Goal: Transaction & Acquisition: Purchase product/service

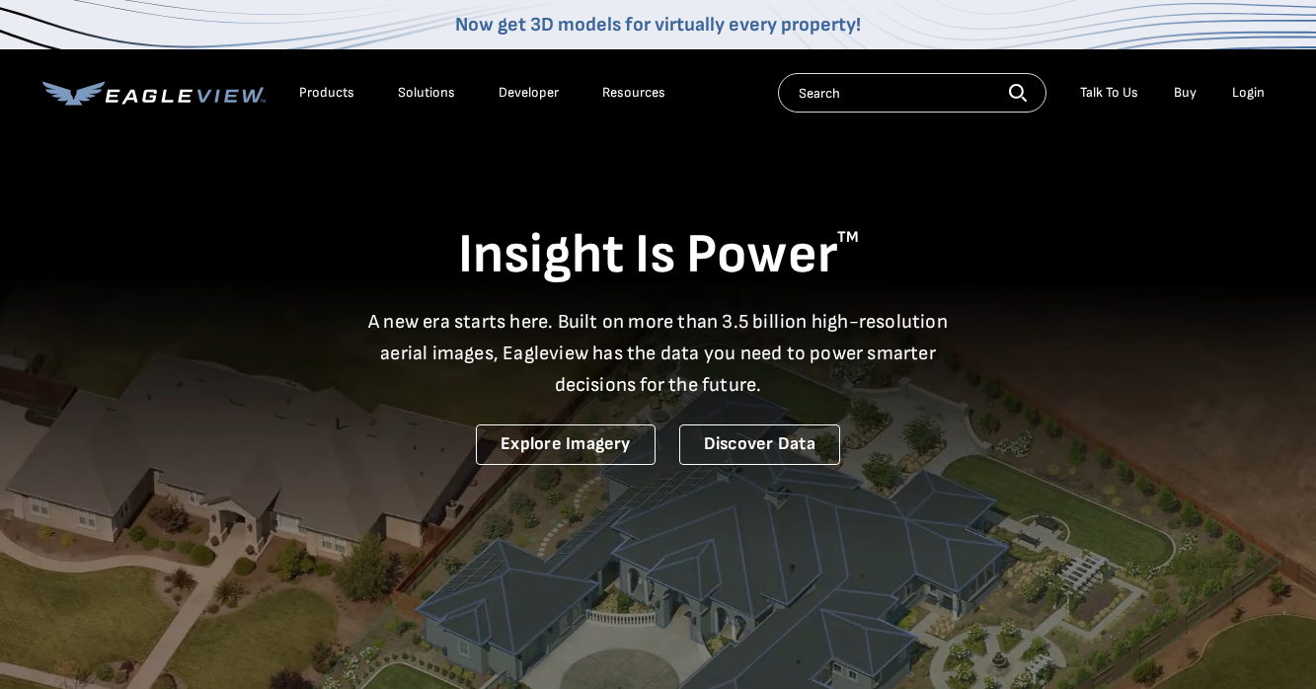
click at [1249, 85] on div "Login" at bounding box center [1248, 93] width 33 height 18
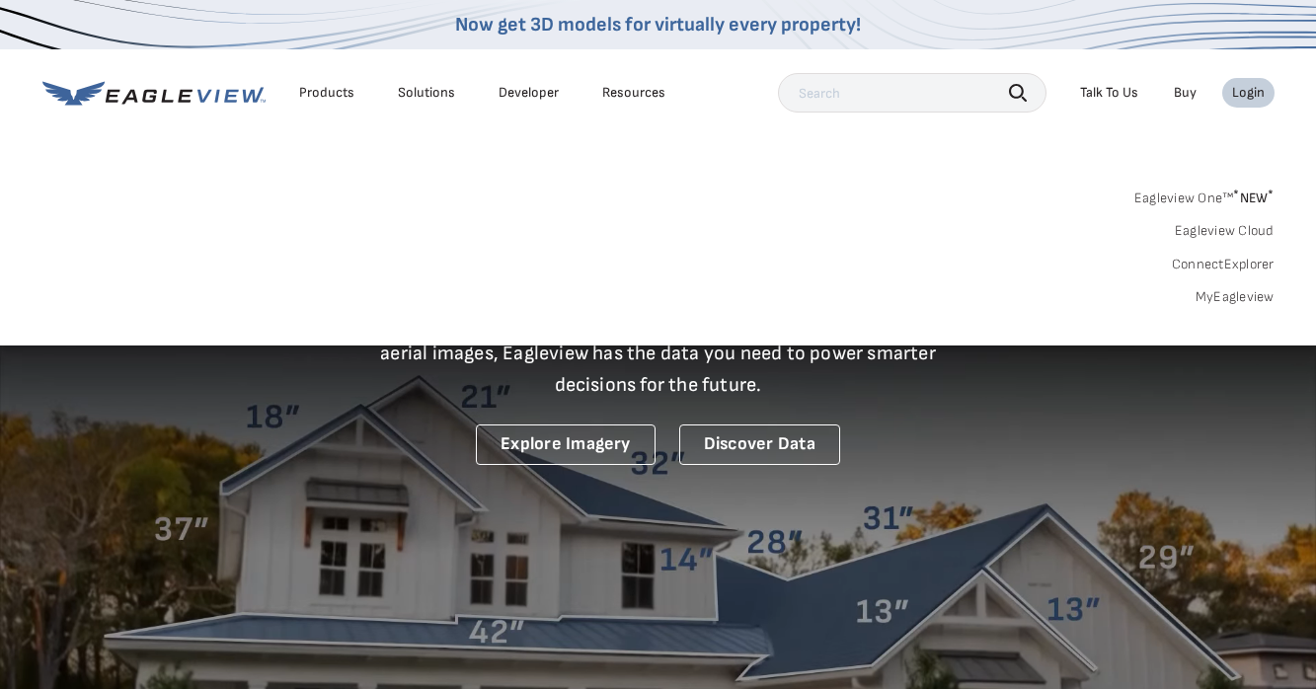
click at [1248, 97] on div "Login" at bounding box center [1248, 93] width 33 height 18
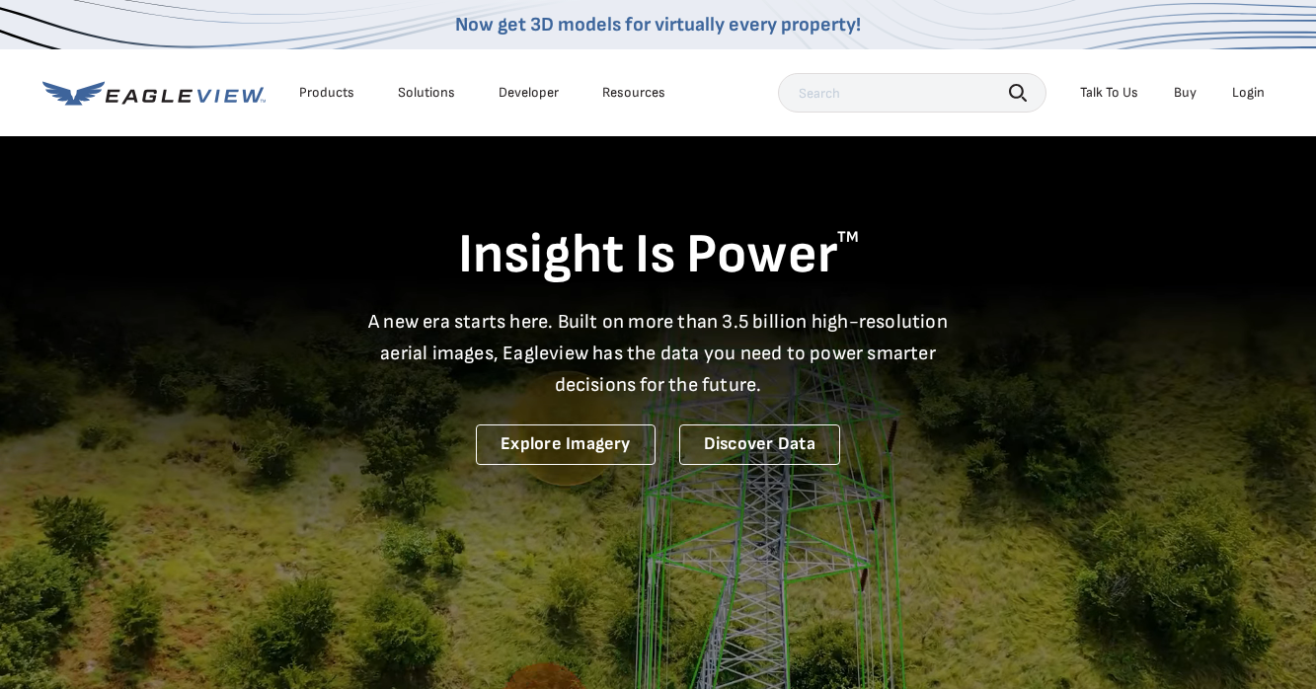
click at [1248, 96] on div "Login" at bounding box center [1248, 93] width 33 height 18
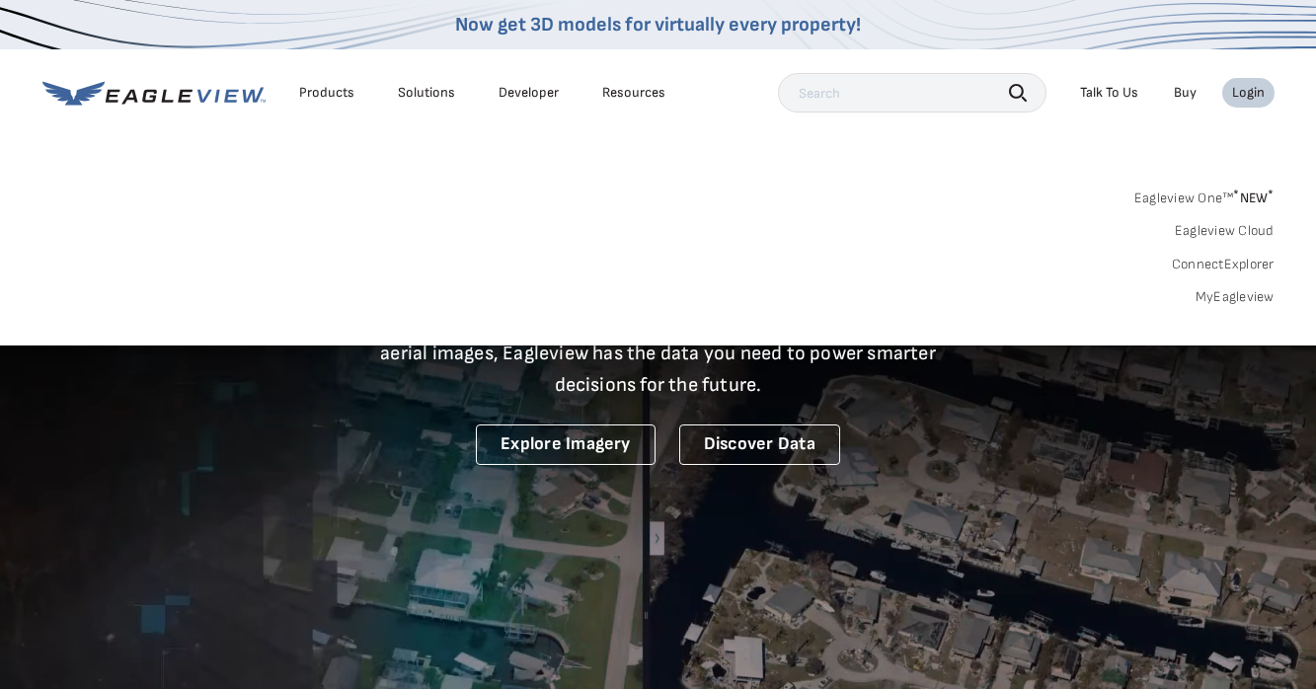
click at [1226, 297] on link "MyEagleview" at bounding box center [1235, 297] width 79 height 18
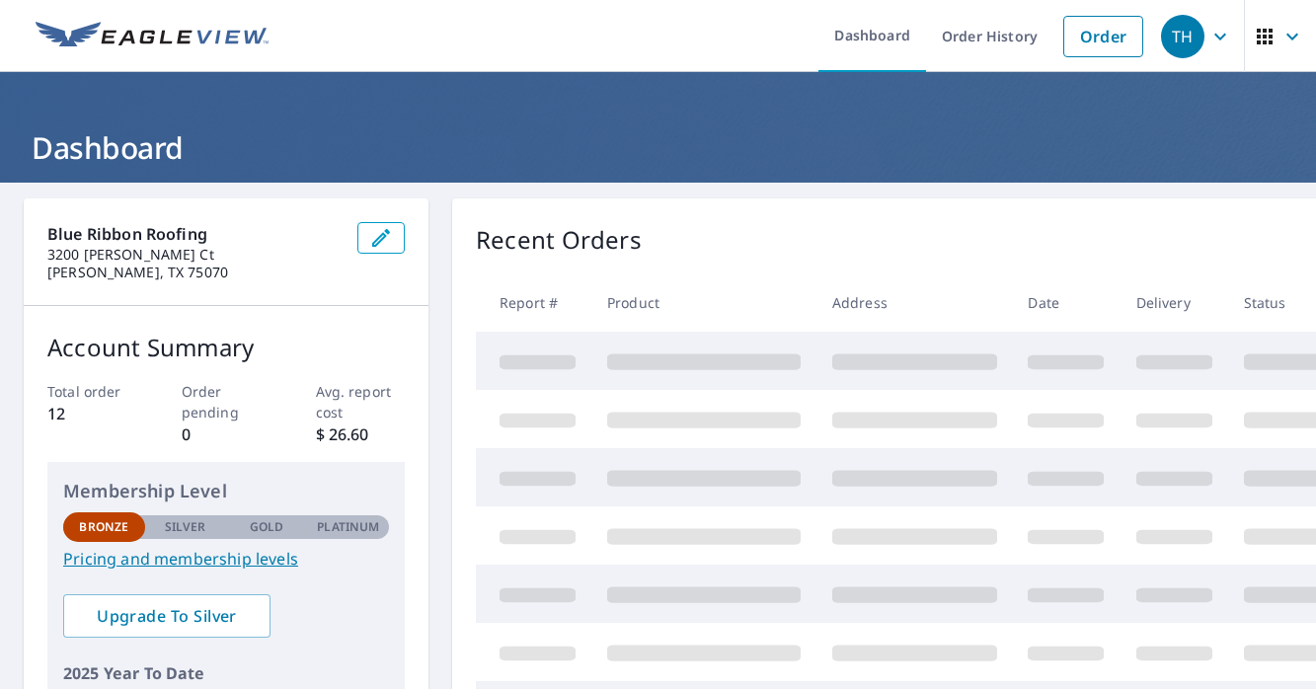
scroll to position [2, 0]
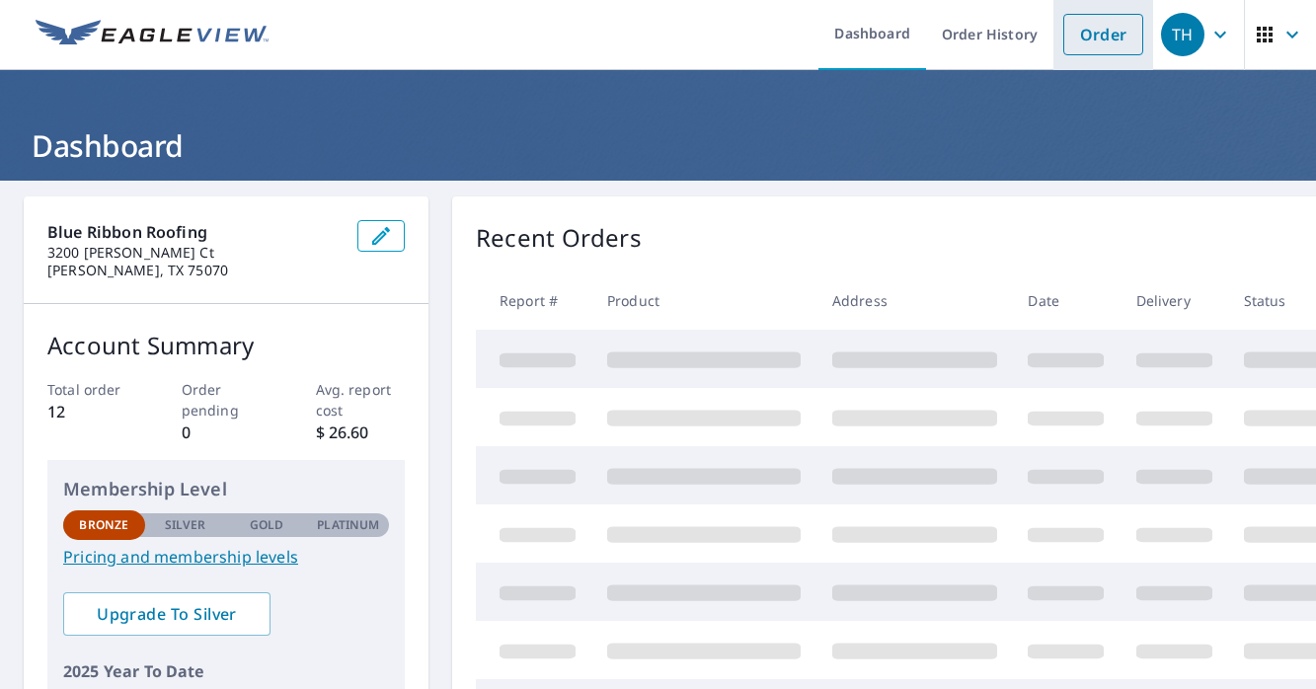
click at [1078, 36] on link "Order" at bounding box center [1103, 34] width 80 height 41
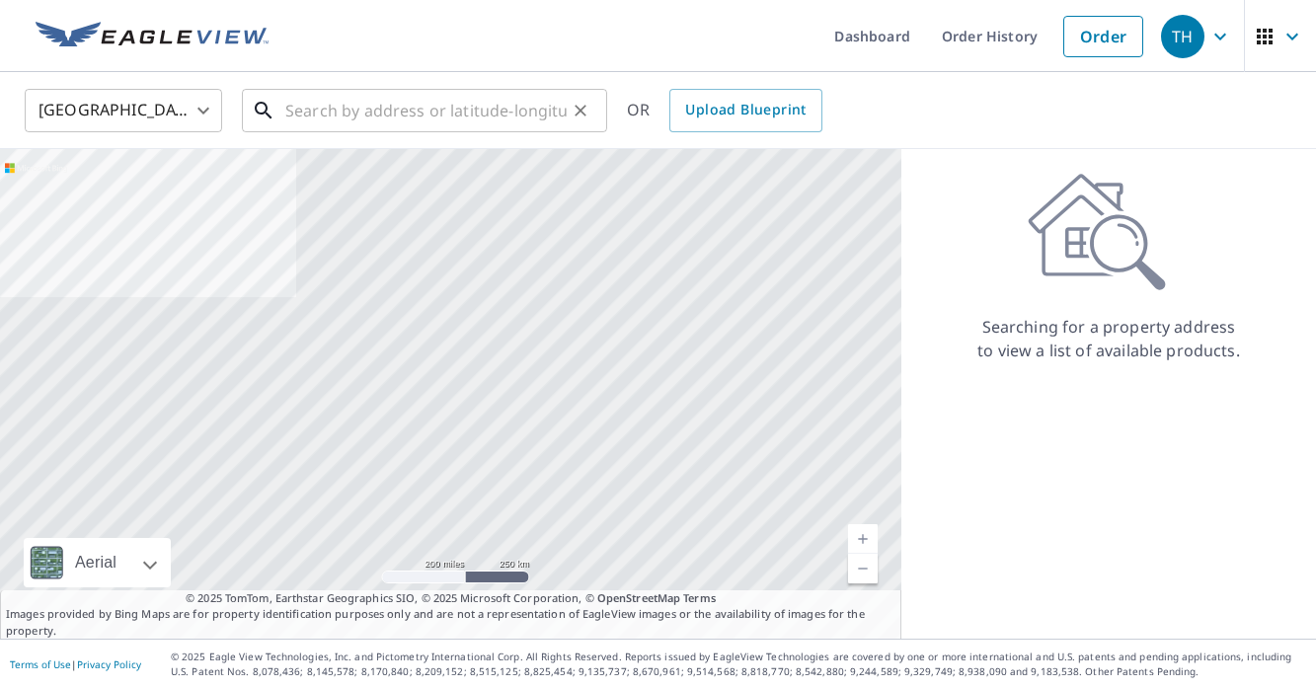
click at [319, 104] on input "text" at bounding box center [425, 110] width 281 height 55
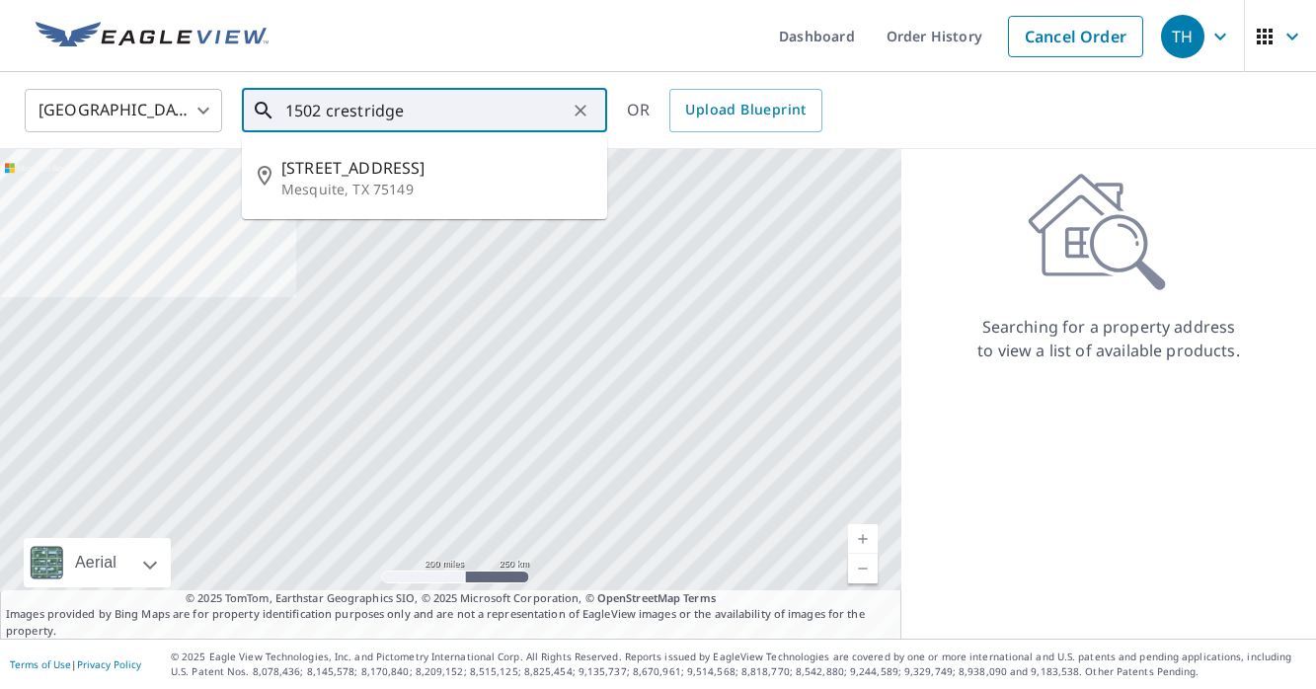
type input "1502 crestridge"
